Goal: Information Seeking & Learning: Learn about a topic

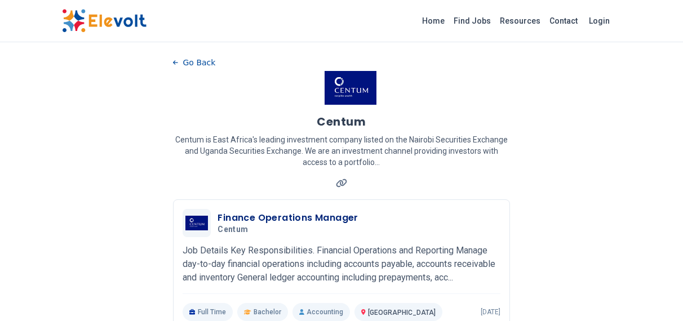
scroll to position [316, 0]
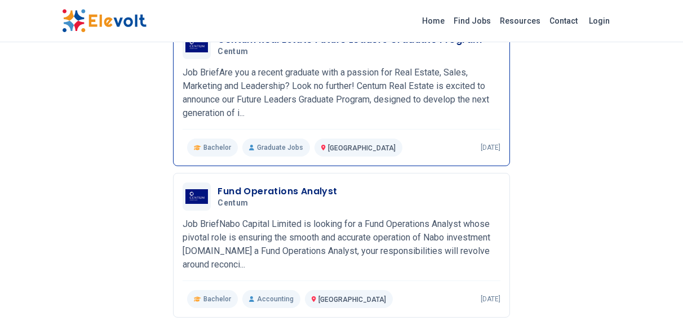
click at [243, 112] on p "Job BriefAre you a recent graduate with a passion for Real Estate, Sales, Marke…" at bounding box center [341, 93] width 317 height 54
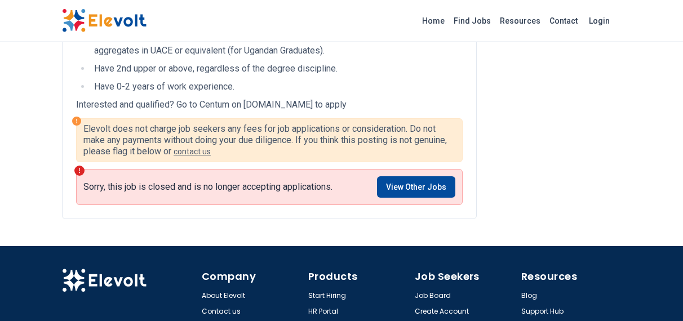
scroll to position [628, 0]
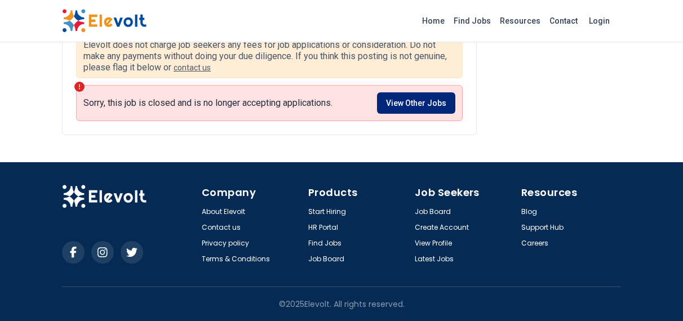
click at [409, 93] on link "View Other Jobs" at bounding box center [416, 102] width 78 height 21
click at [409, 98] on link "View Other Jobs" at bounding box center [416, 102] width 78 height 21
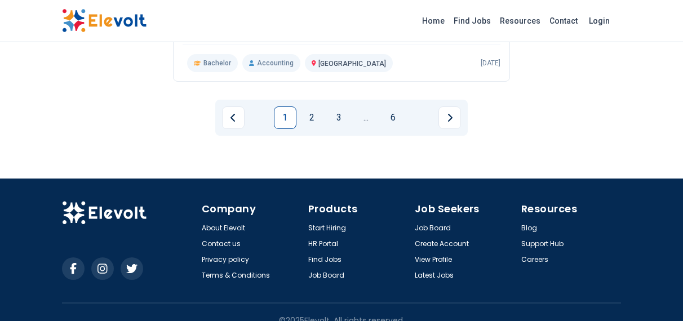
scroll to position [1643, 0]
